Goal: Task Accomplishment & Management: Manage account settings

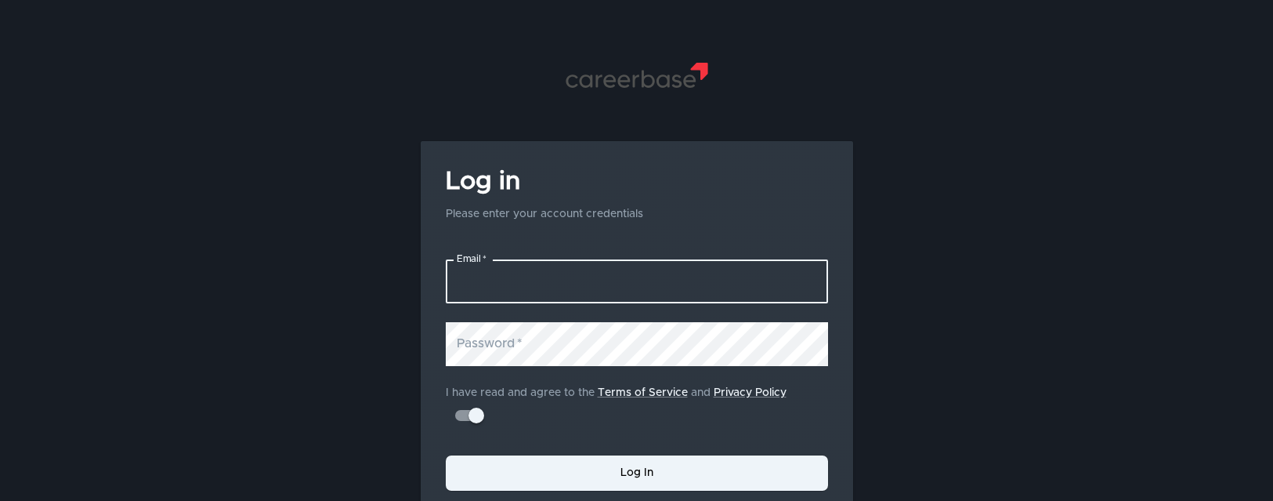
click at [508, 281] on input "Email   *" at bounding box center [637, 281] width 382 height 44
type input "[PERSON_NAME][EMAIL_ADDRESS][PERSON_NAME][DOMAIN_NAME]"
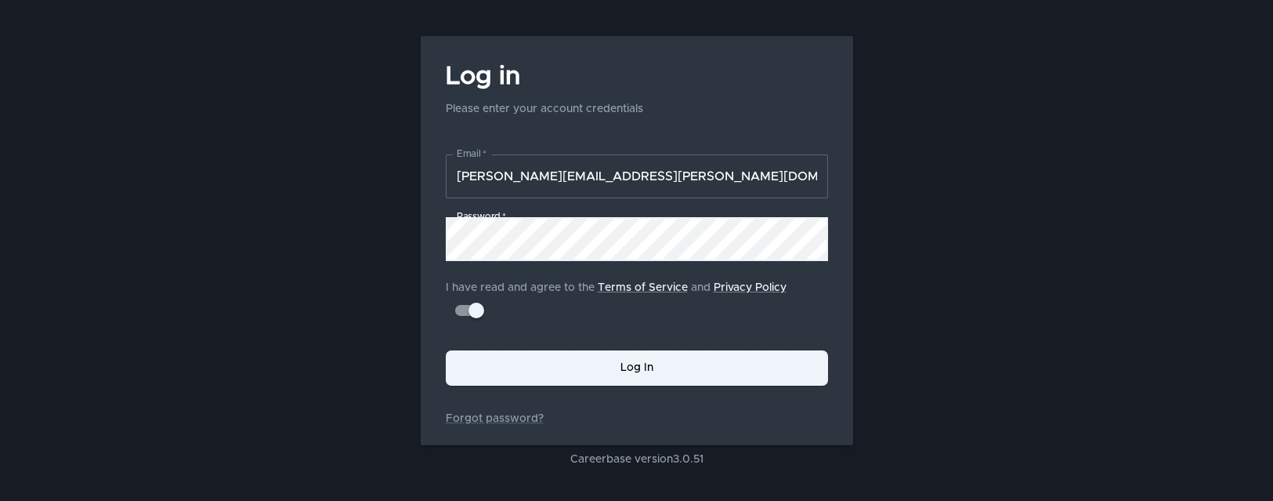
scroll to position [134, 0]
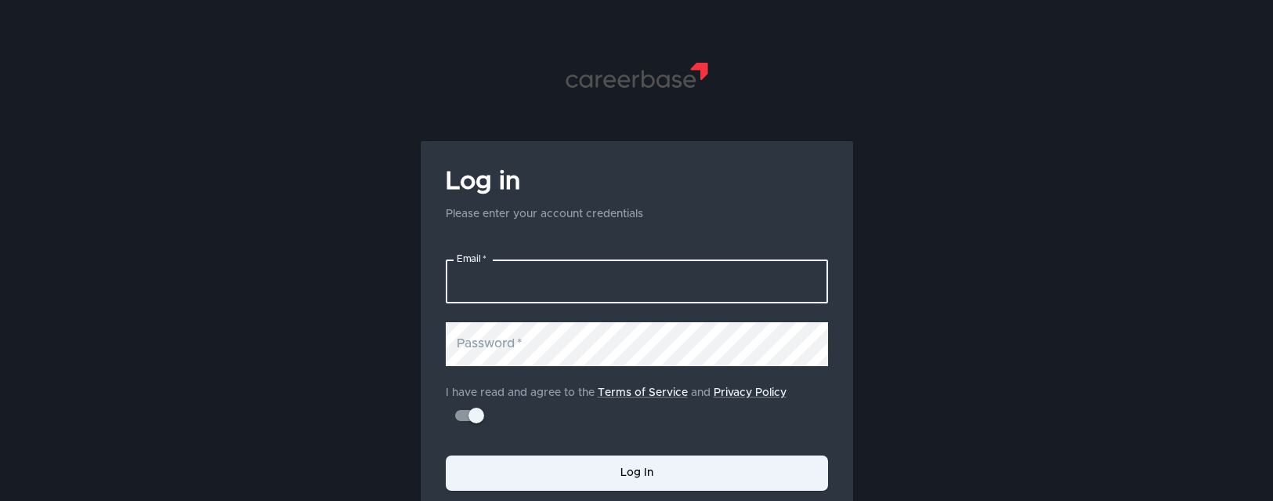
click at [558, 288] on input "Email   *" at bounding box center [637, 281] width 382 height 44
type input "[PERSON_NAME][EMAIL_ADDRESS][PERSON_NAME][DOMAIN_NAME]"
